Goal: Information Seeking & Learning: Check status

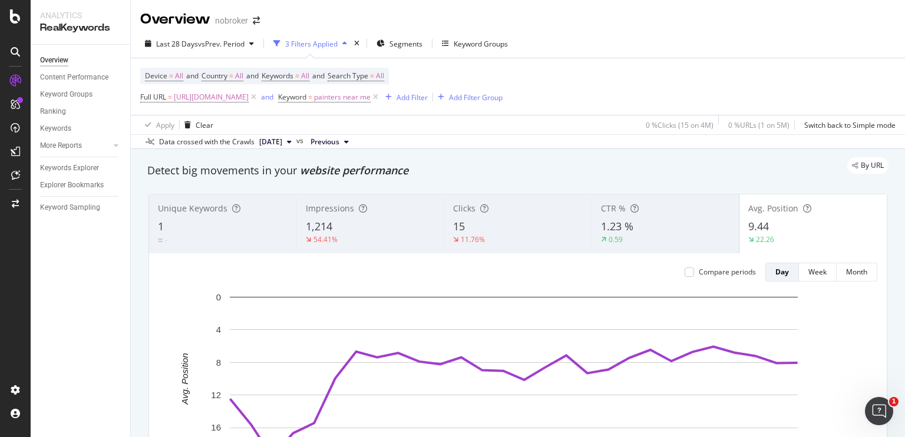
click at [626, 177] on div "Detect big movements in your website performance" at bounding box center [517, 170] width 741 height 15
